Goal: Task Accomplishment & Management: Manage account settings

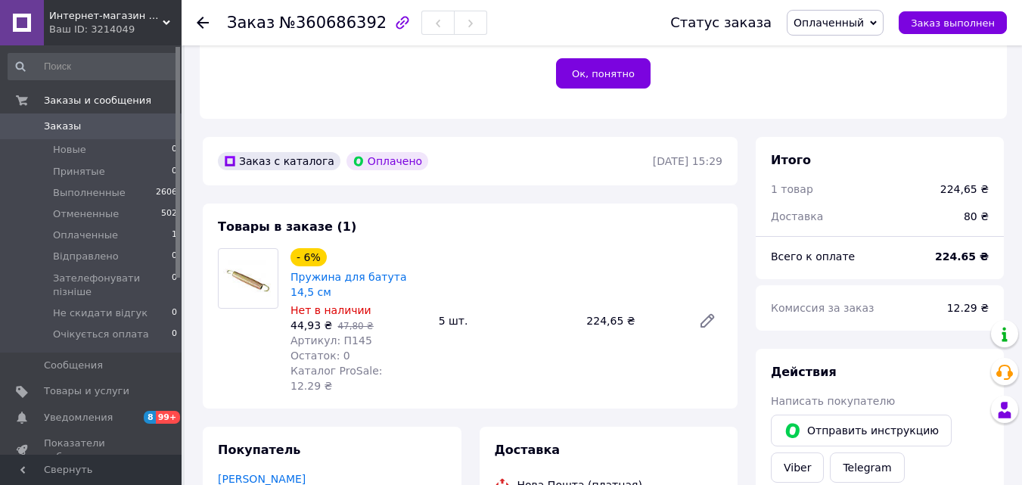
scroll to position [344, 0]
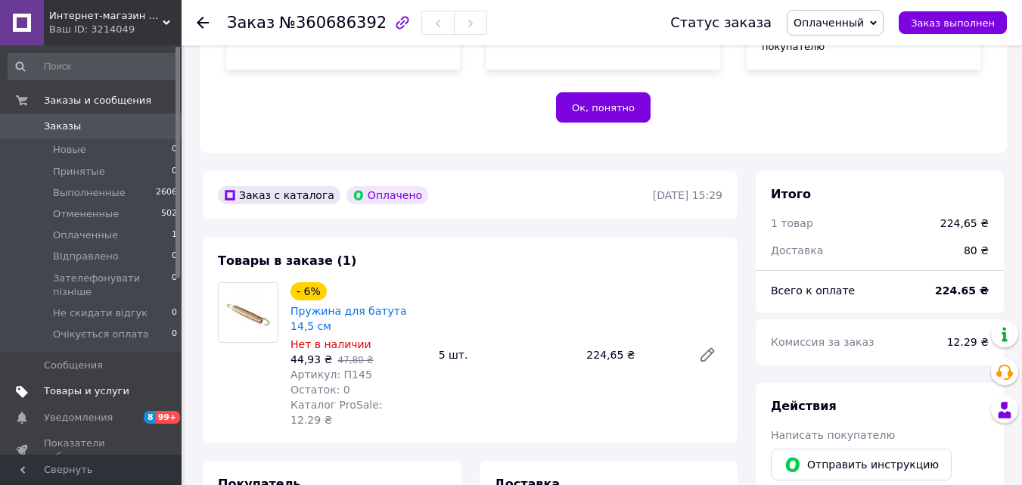
click at [89, 384] on span "Товары и услуги" at bounding box center [86, 391] width 85 height 14
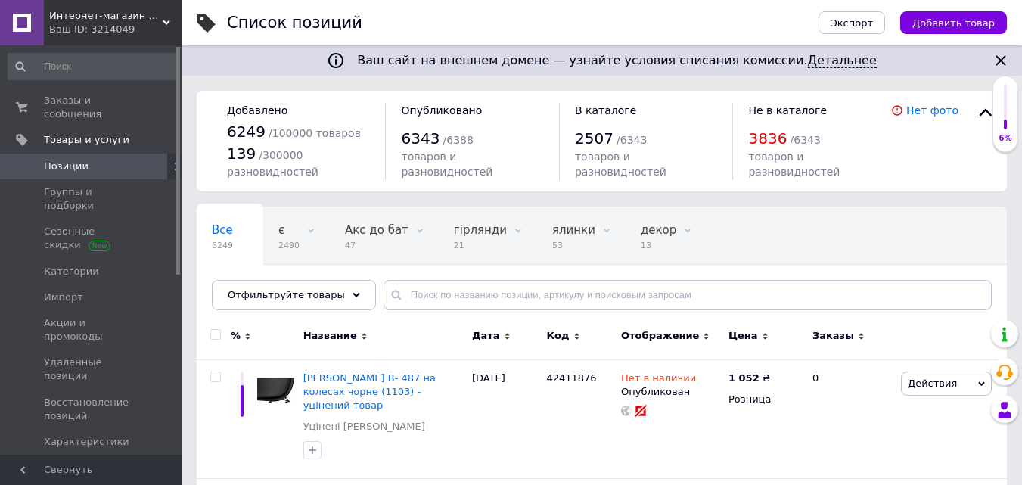
click at [144, 19] on span "Интернет-магазин "Goods-OK"" at bounding box center [105, 16] width 113 height 14
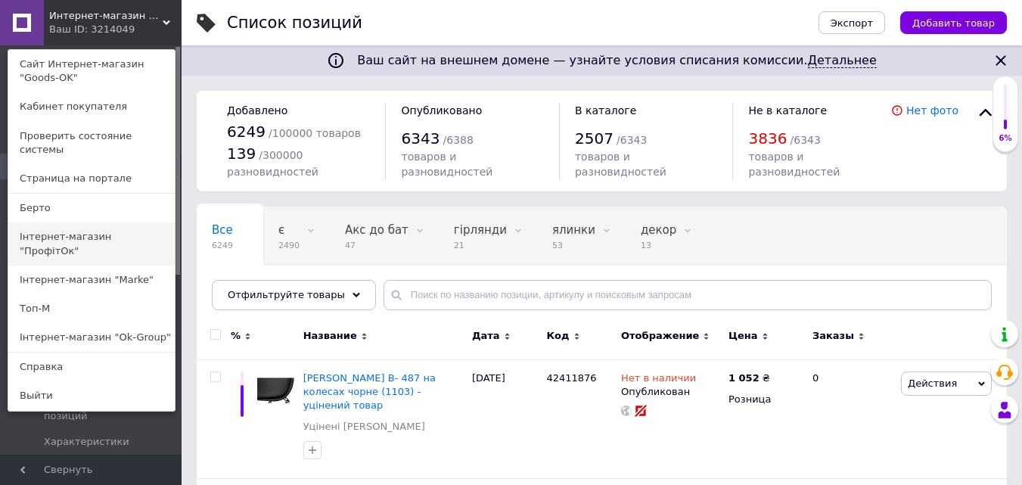
click at [120, 225] on link "Інтернет-магазин "ПрофітОк"" at bounding box center [91, 243] width 166 height 42
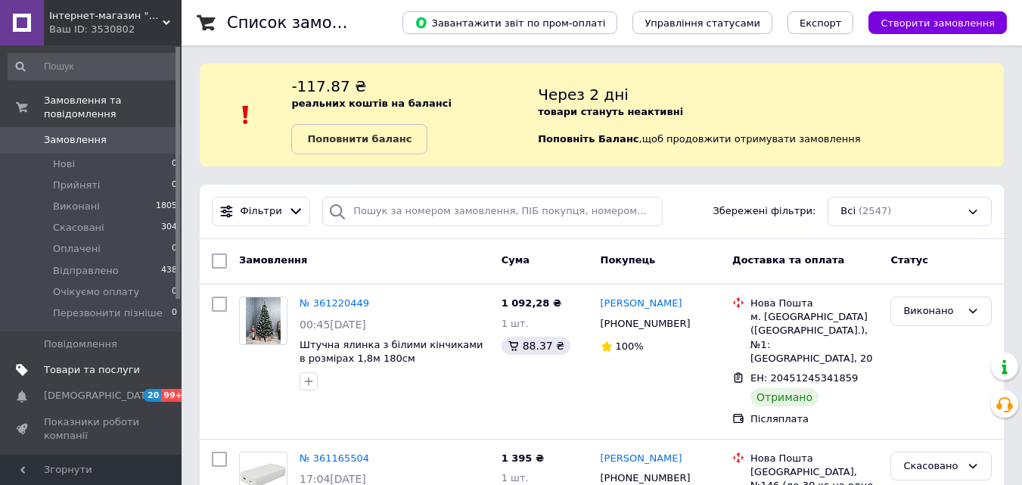
click at [65, 363] on span "Товари та послуги" at bounding box center [92, 370] width 96 height 14
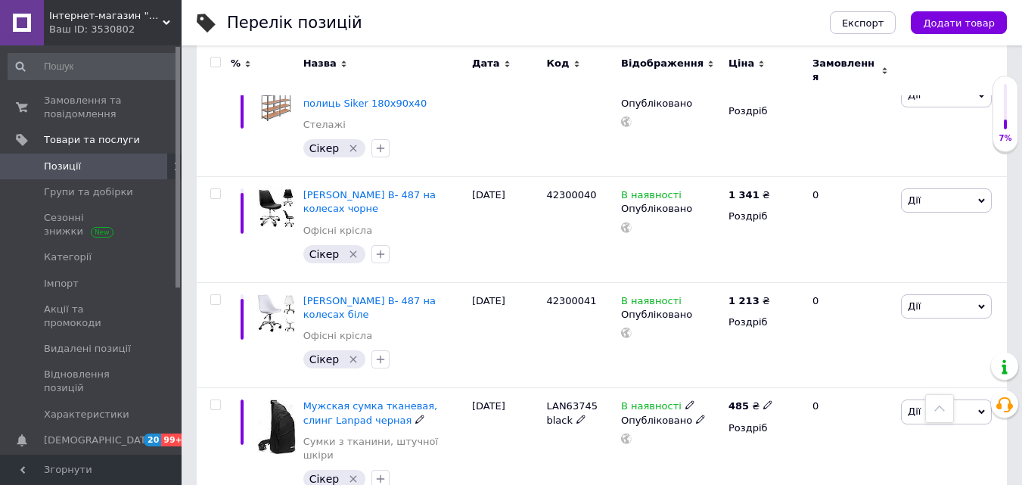
scroll to position [2572, 0]
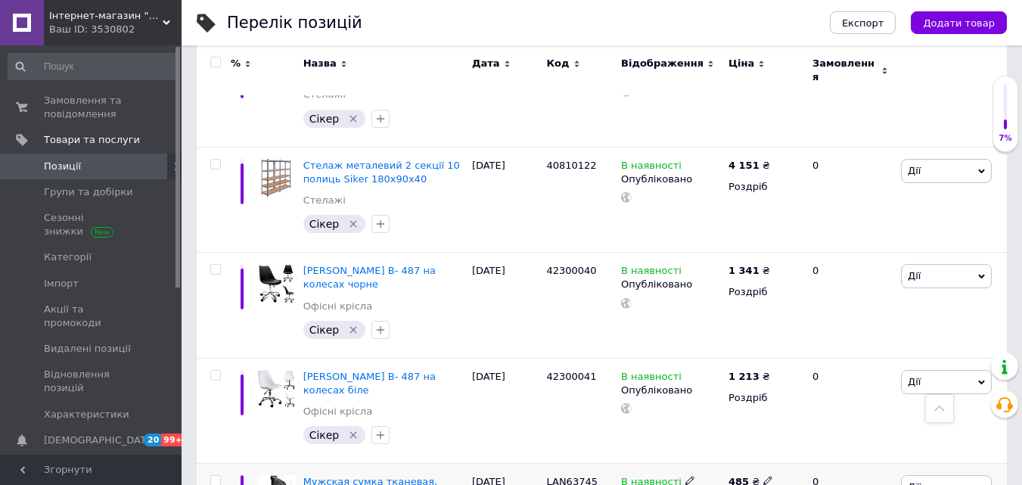
type input "07"
checkbox input "true"
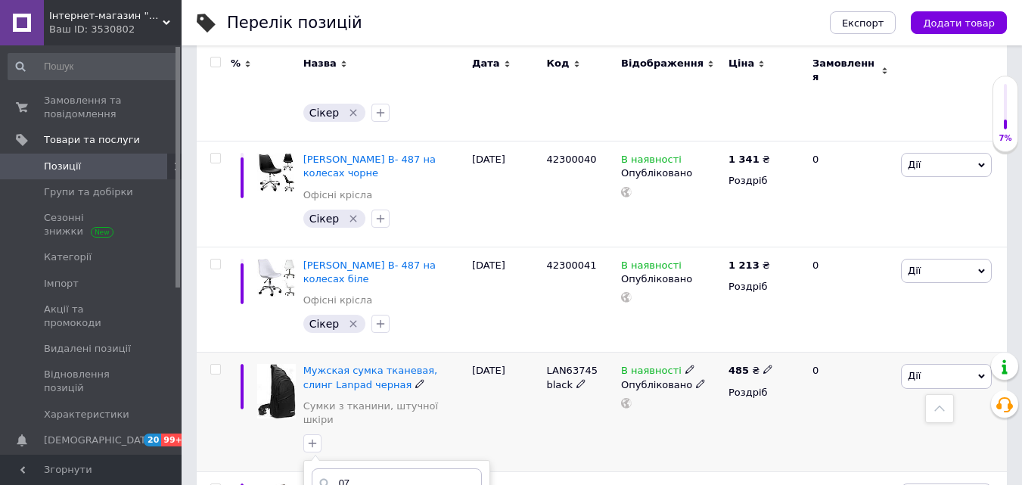
scroll to position [2724, 0]
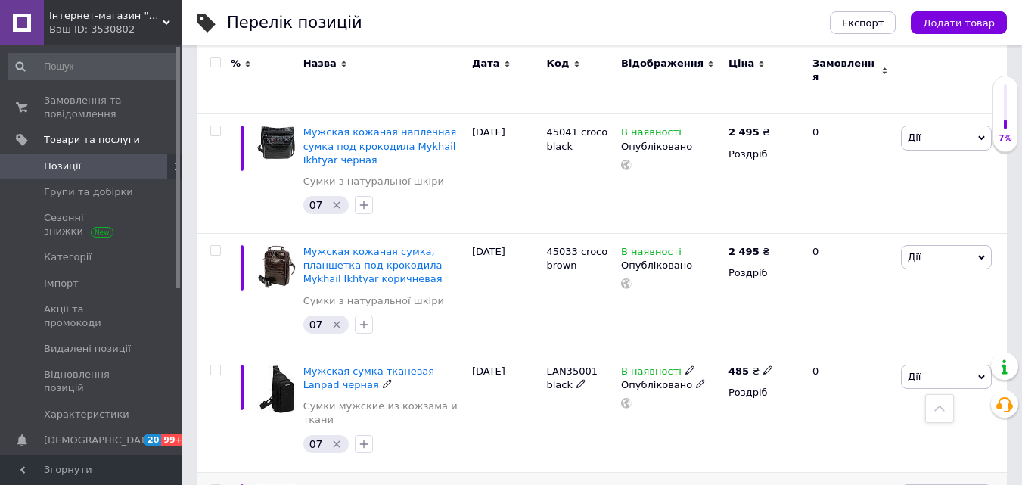
scroll to position [3404, 0]
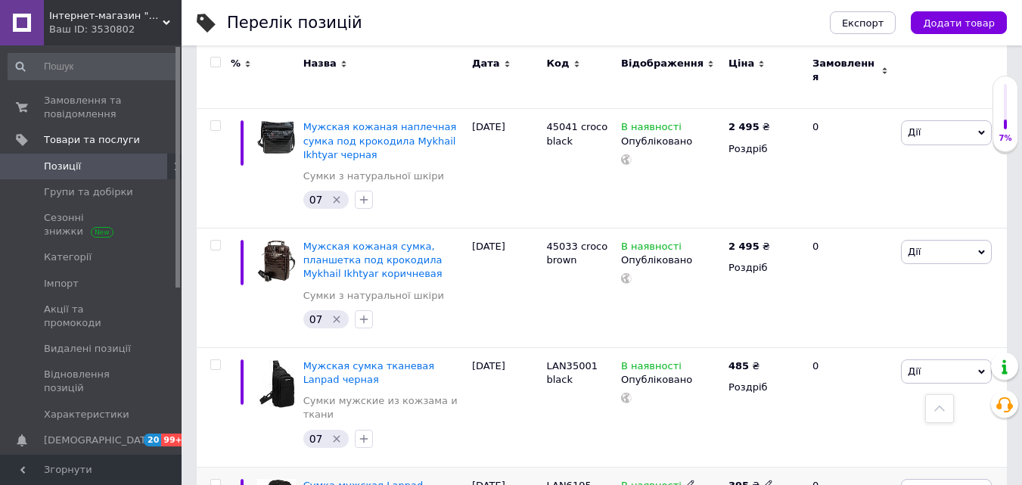
type input "07"
checkbox input "true"
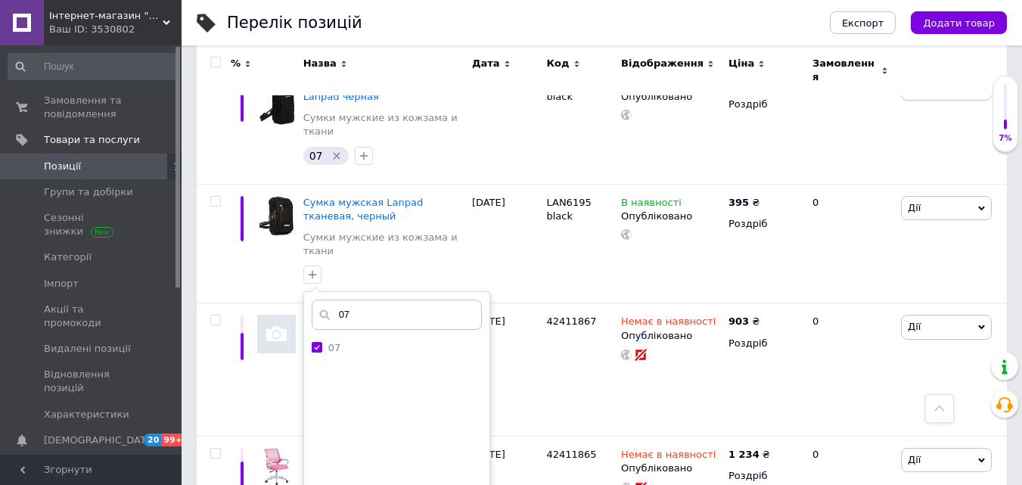
scroll to position [3707, 0]
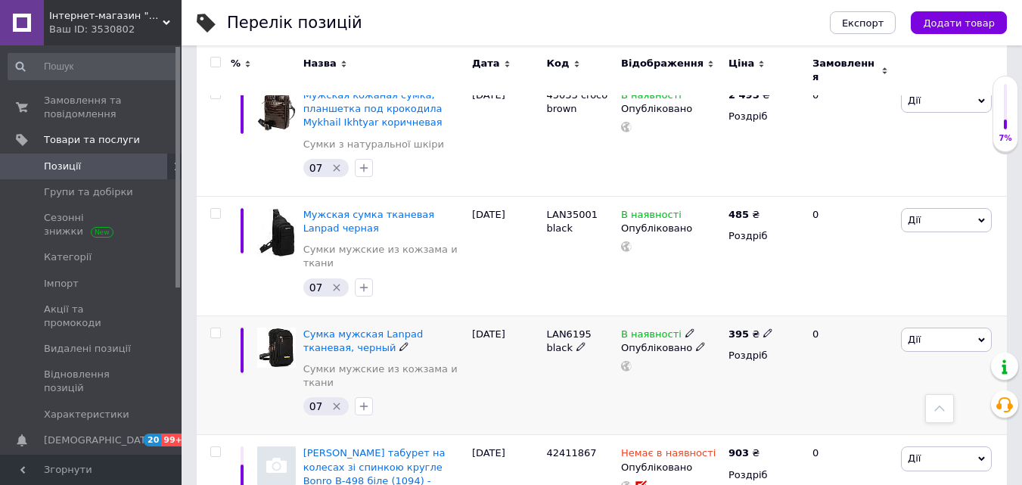
scroll to position [3480, 0]
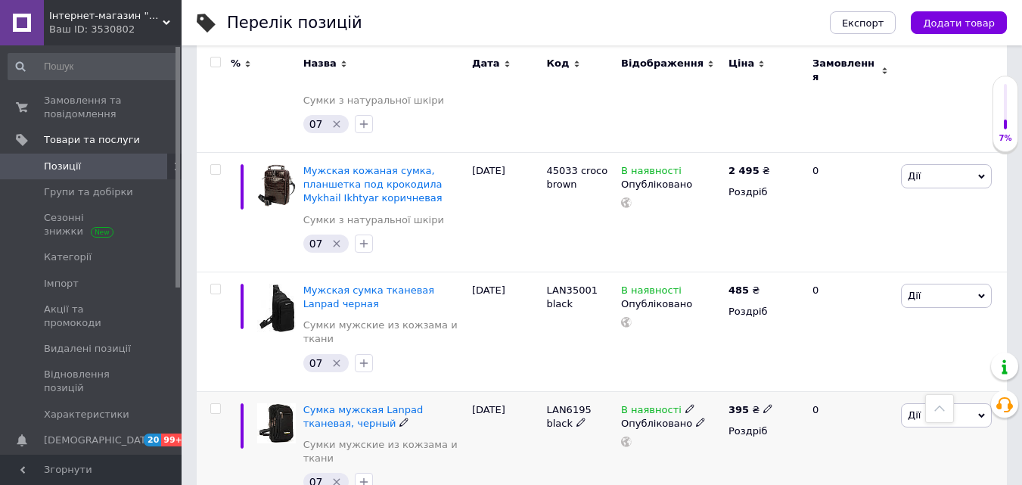
click at [216, 404] on input "checkbox" at bounding box center [215, 409] width 10 height 10
checkbox input "true"
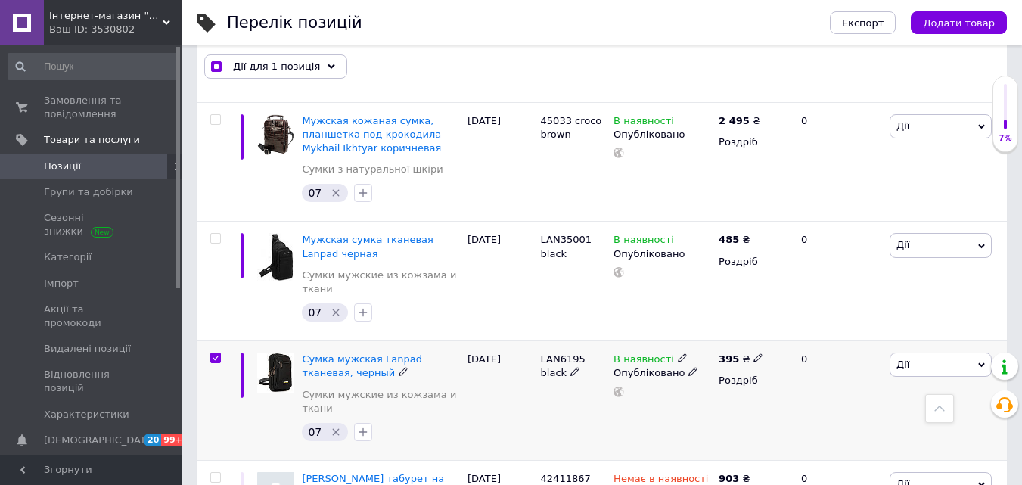
scroll to position [3370, 0]
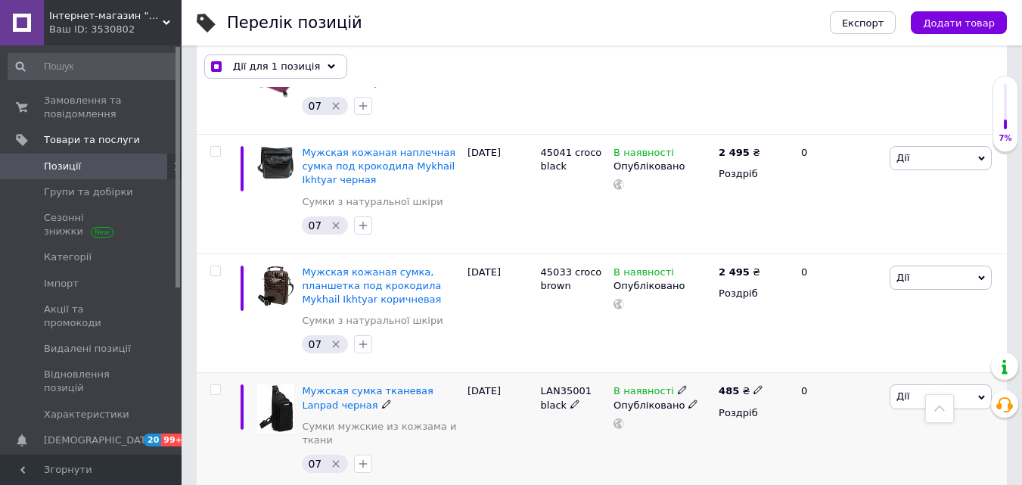
click at [216, 385] on input "checkbox" at bounding box center [215, 390] width 10 height 10
checkbox input "true"
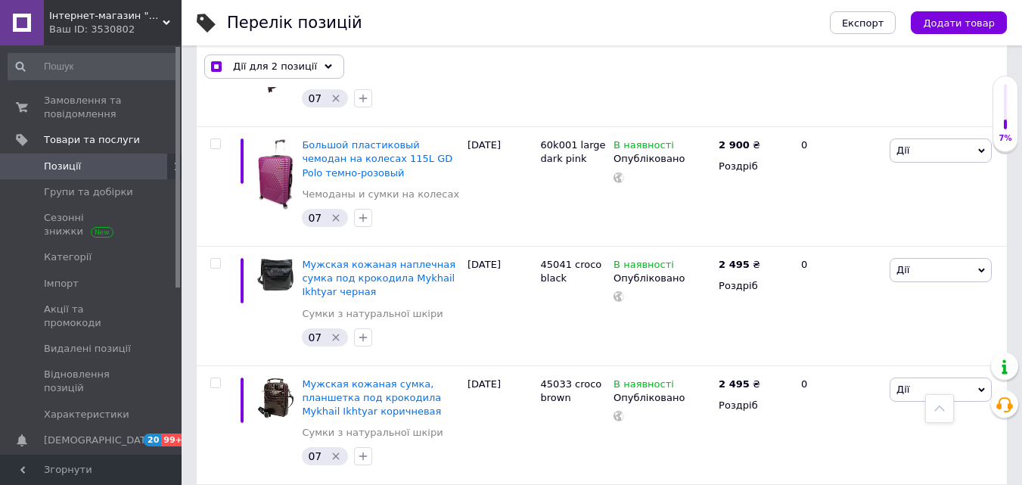
scroll to position [3218, 0]
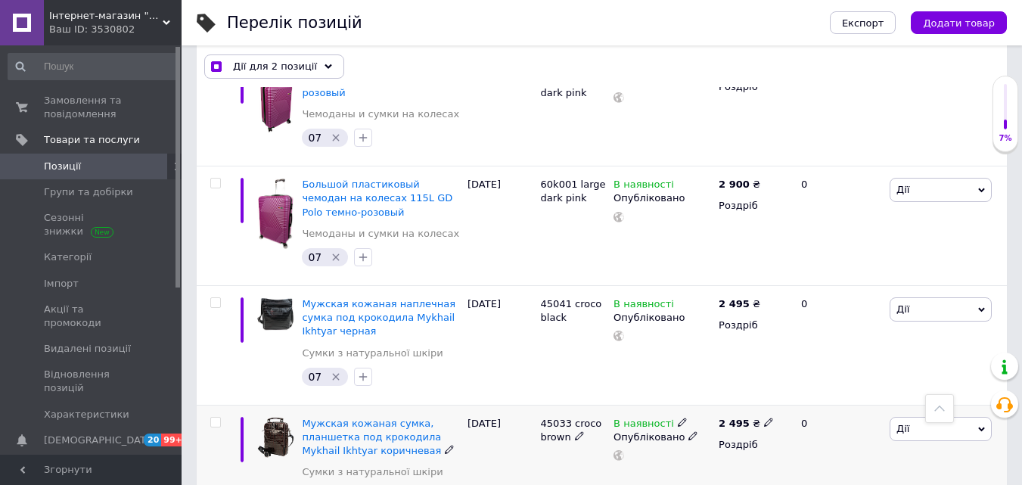
click at [215, 418] on input "checkbox" at bounding box center [215, 423] width 10 height 10
checkbox input "true"
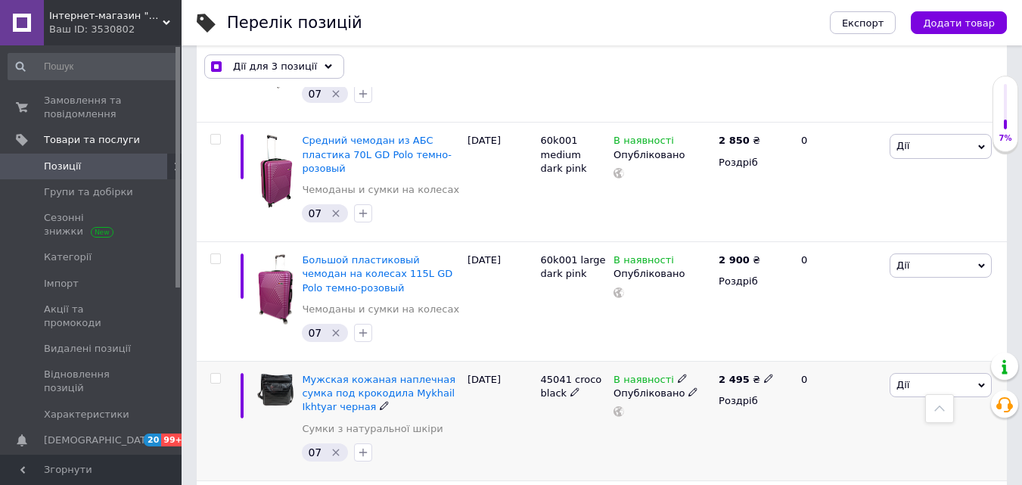
click at [213, 374] on input "checkbox" at bounding box center [215, 379] width 10 height 10
checkbox input "true"
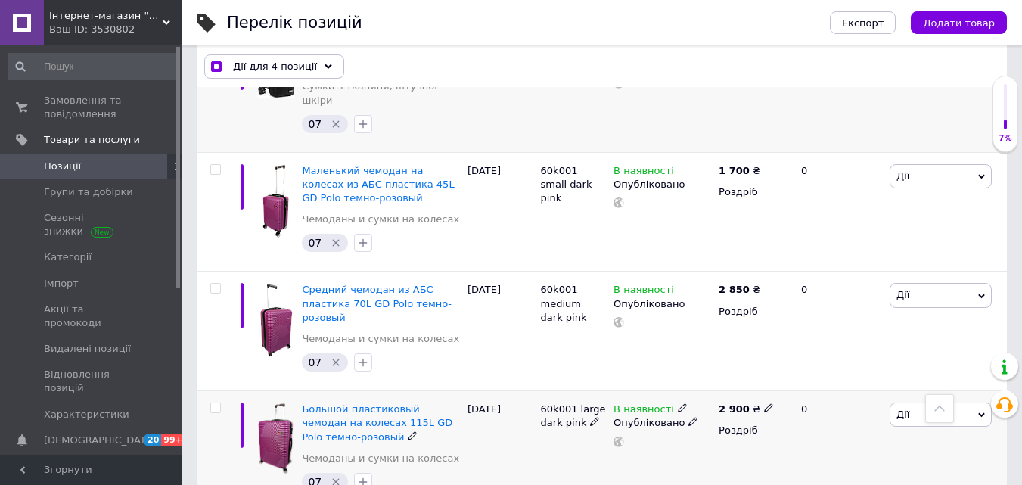
scroll to position [2991, 0]
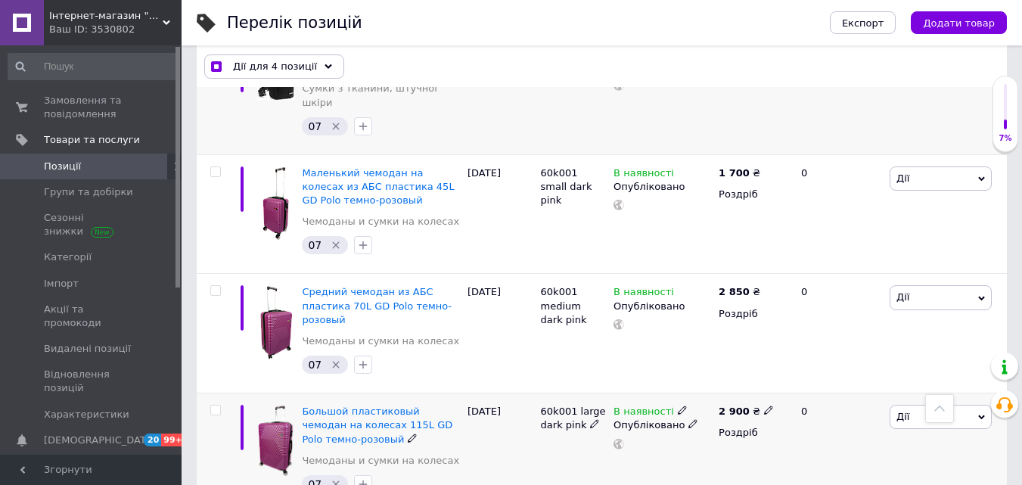
click at [215, 393] on div at bounding box center [214, 453] width 34 height 120
checkbox input "true"
click at [213, 406] on input "checkbox" at bounding box center [215, 411] width 10 height 10
checkbox input "true"
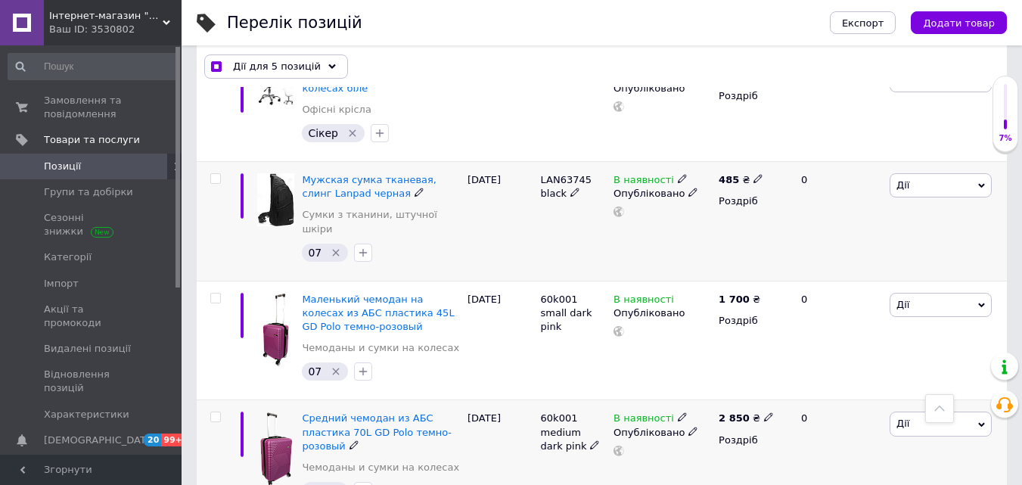
scroll to position [2840, 0]
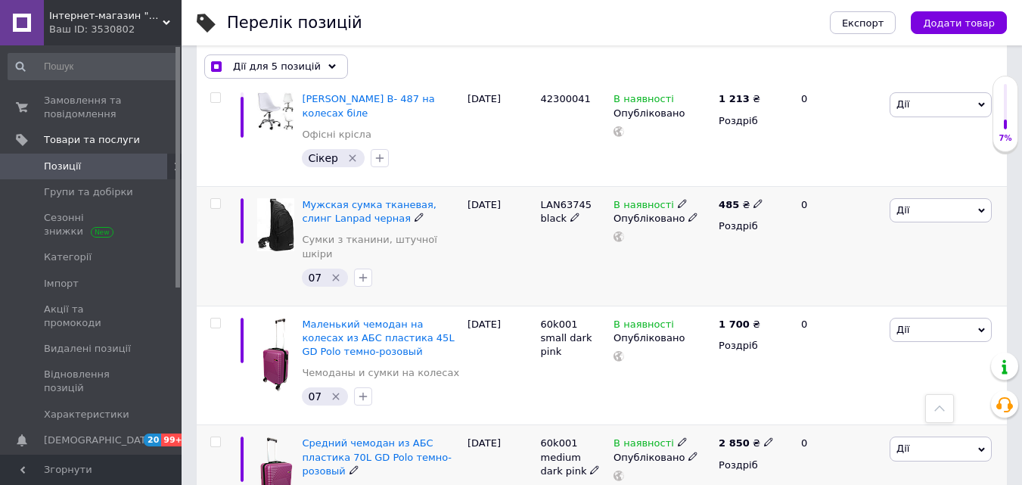
click at [216, 437] on span at bounding box center [215, 442] width 11 height 11
click at [216, 437] on input "checkbox" at bounding box center [215, 442] width 10 height 10
checkbox input "true"
click at [218, 319] on input "checkbox" at bounding box center [215, 324] width 10 height 10
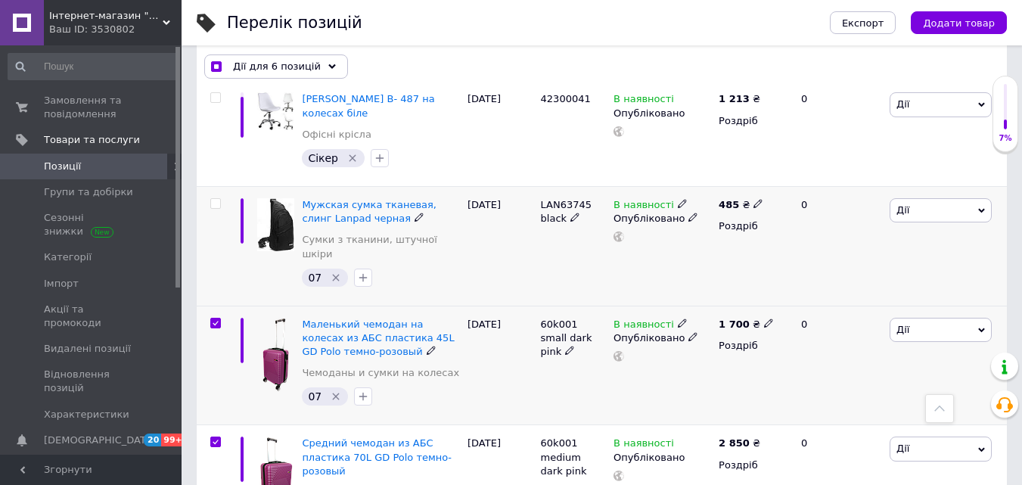
checkbox input "true"
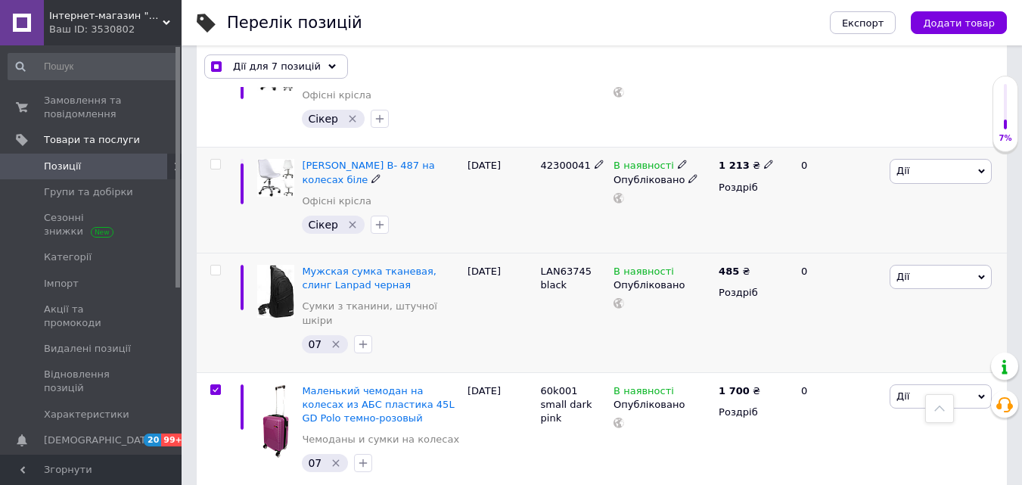
scroll to position [2613, 0]
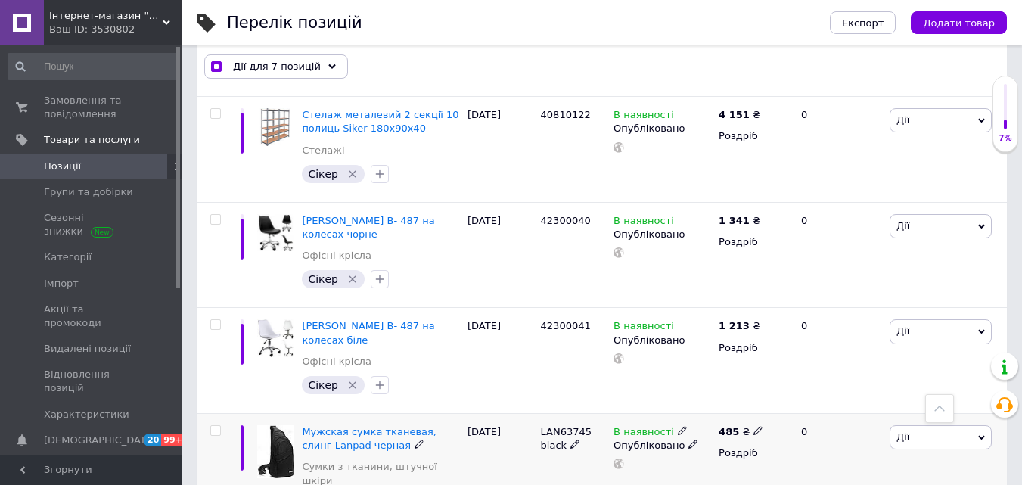
click at [217, 426] on input "checkbox" at bounding box center [215, 431] width 10 height 10
checkbox input "true"
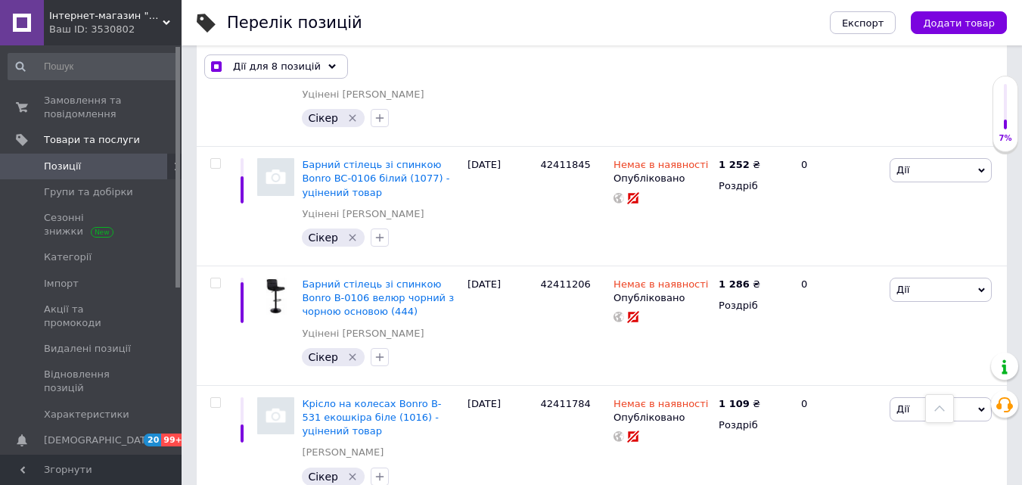
scroll to position [5866, 0]
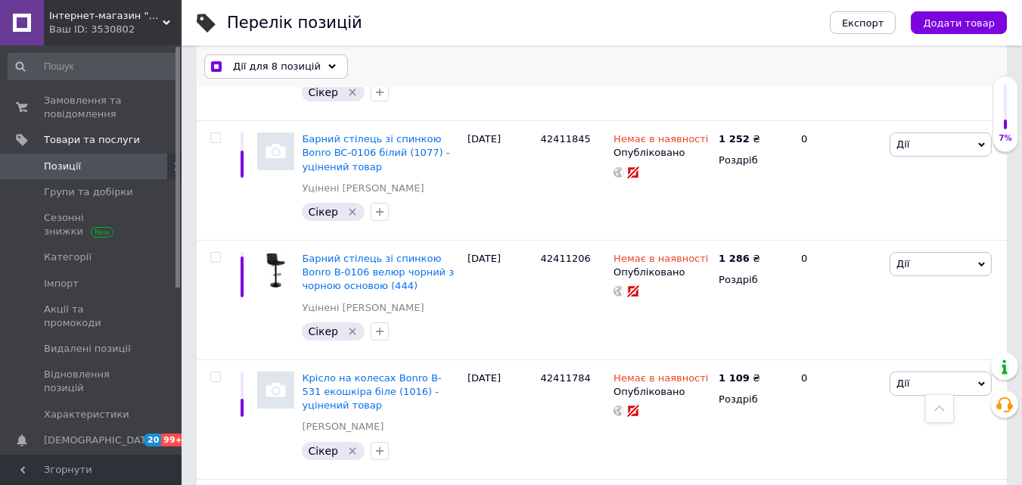
click at [268, 66] on span "Дії для 8 позицій" at bounding box center [277, 67] width 88 height 14
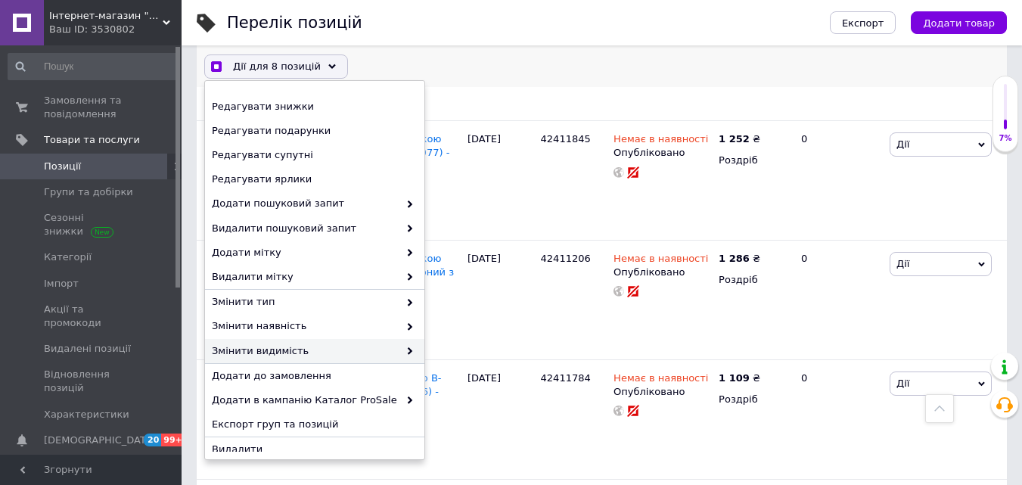
scroll to position [179, 0]
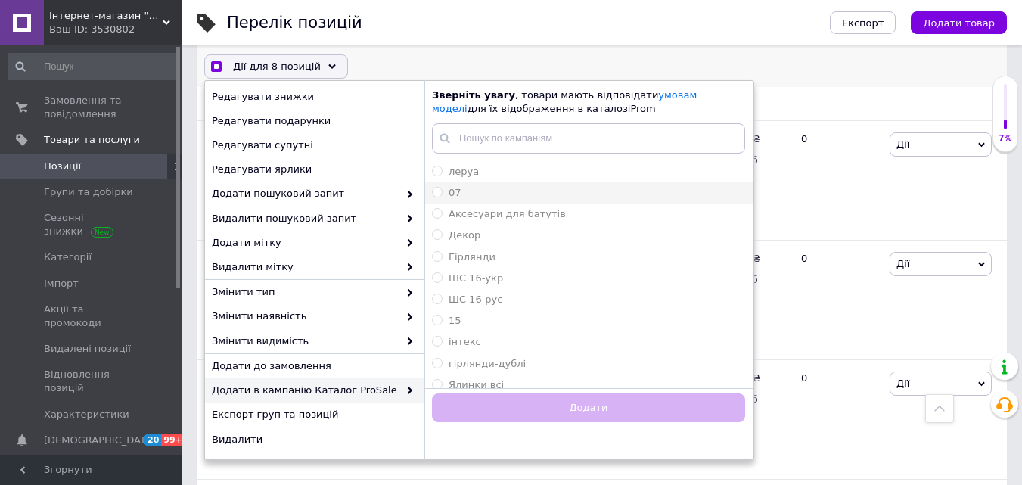
checkbox input "true"
click at [446, 194] on label "07" at bounding box center [447, 193] width 30 height 14
click at [442, 194] on input "07" at bounding box center [437, 192] width 10 height 10
radio input "true"
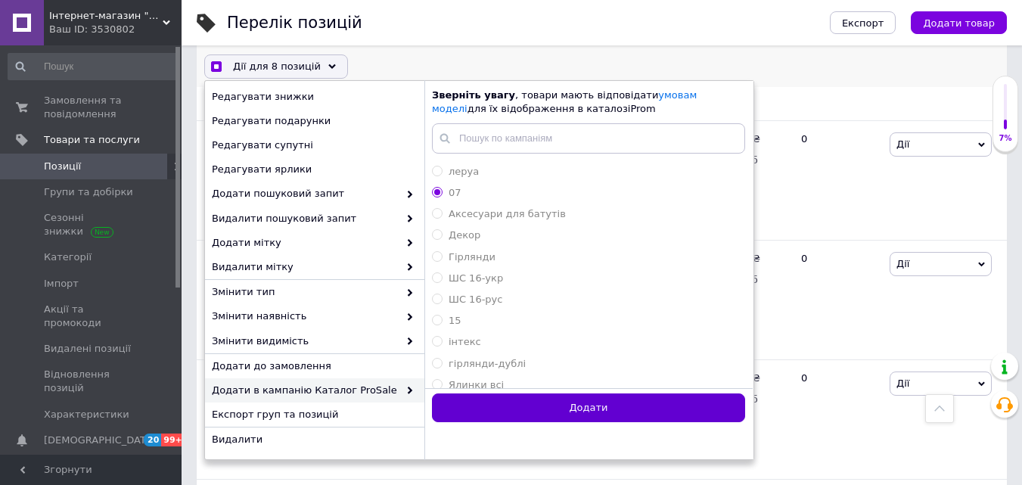
checkbox input "true"
click at [607, 406] on button "Додати" at bounding box center [588, 408] width 313 height 30
radio input "false"
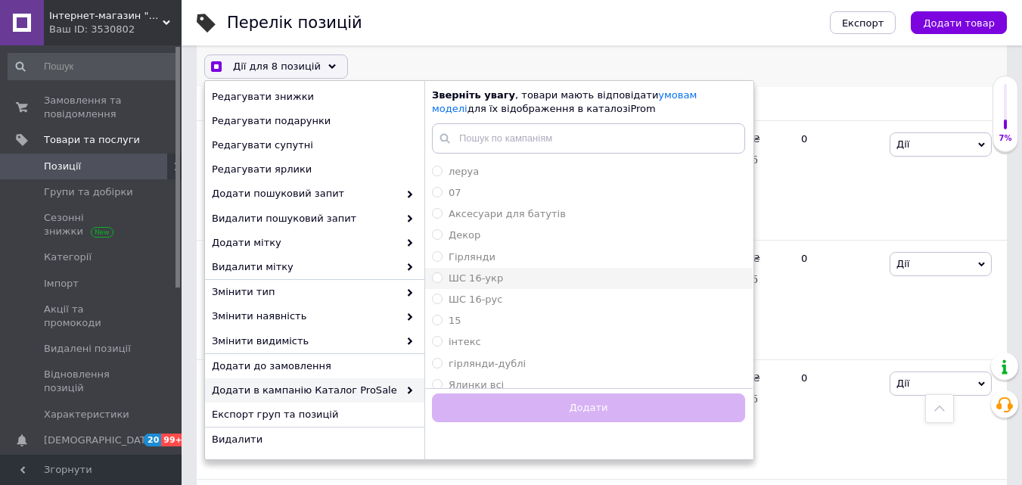
checkbox input "true"
checkbox input "false"
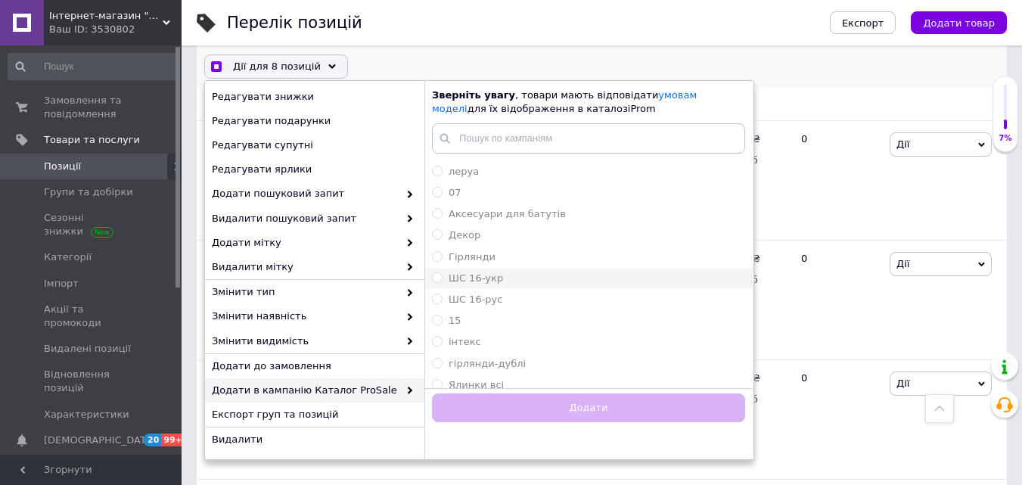
checkbox input "false"
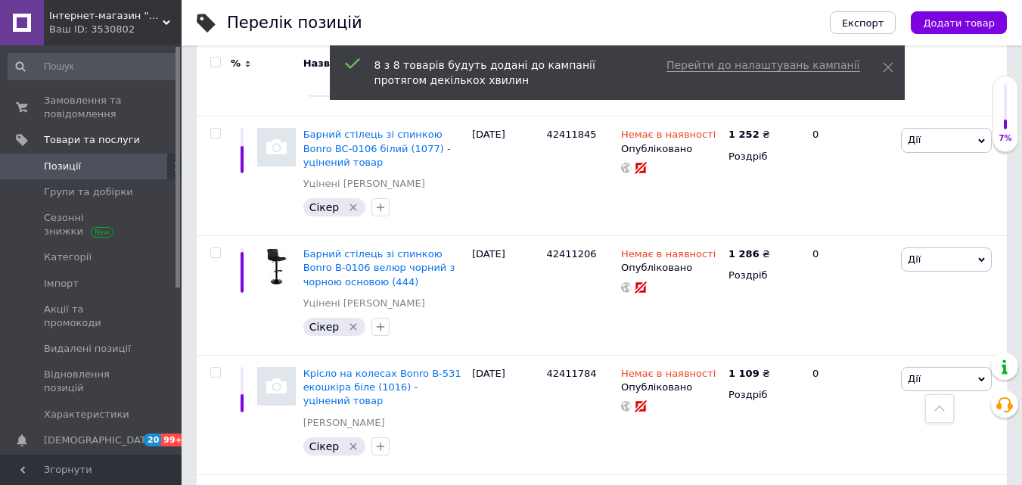
scroll to position [5812, 0]
